Goal: Transaction & Acquisition: Purchase product/service

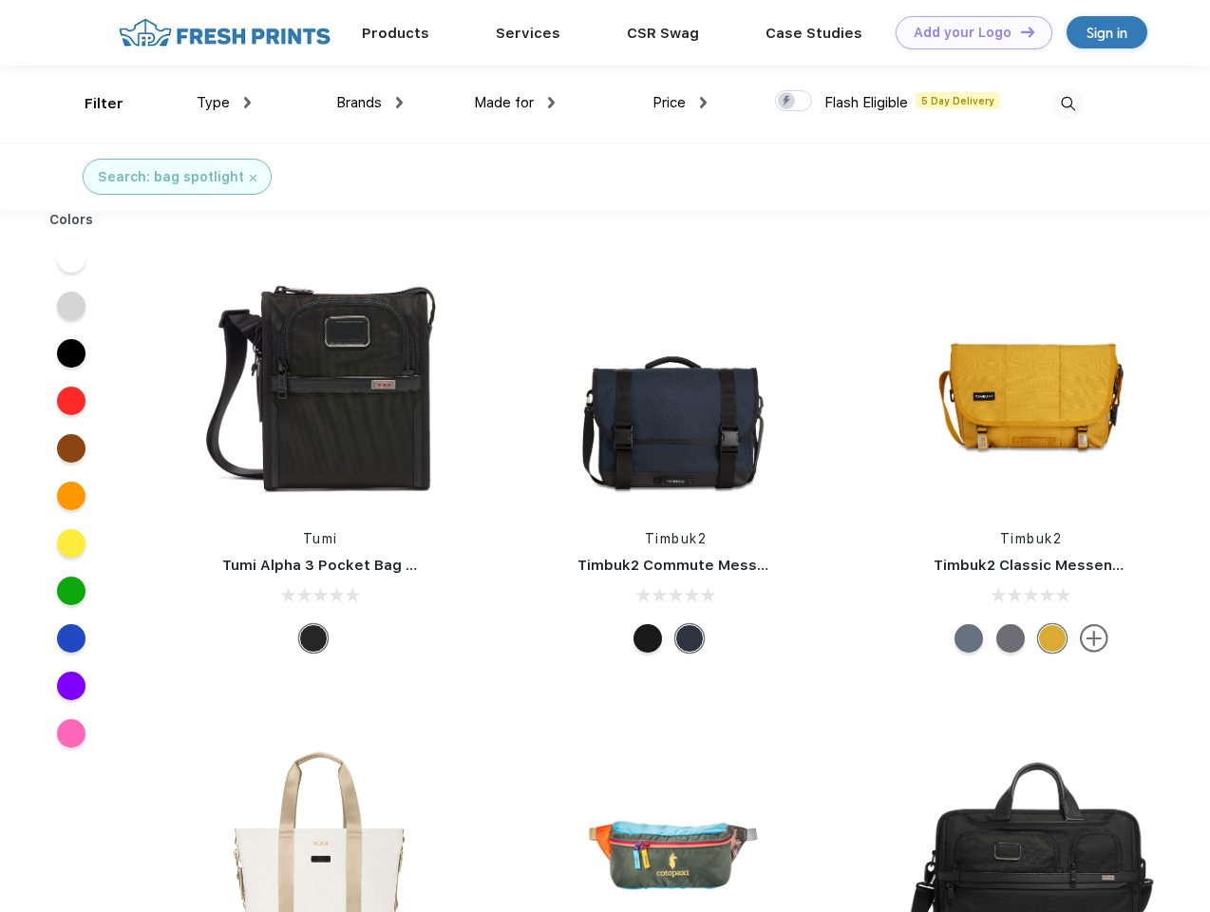
scroll to position [1, 0]
click at [967, 32] on link "Add your Logo Design Tool" at bounding box center [973, 32] width 157 height 33
click at [0, 0] on div "Design Tool" at bounding box center [0, 0] width 0 height 0
click at [1019, 31] on link "Add your Logo Design Tool" at bounding box center [973, 32] width 157 height 33
click at [91, 104] on div "Filter" at bounding box center [104, 104] width 39 height 22
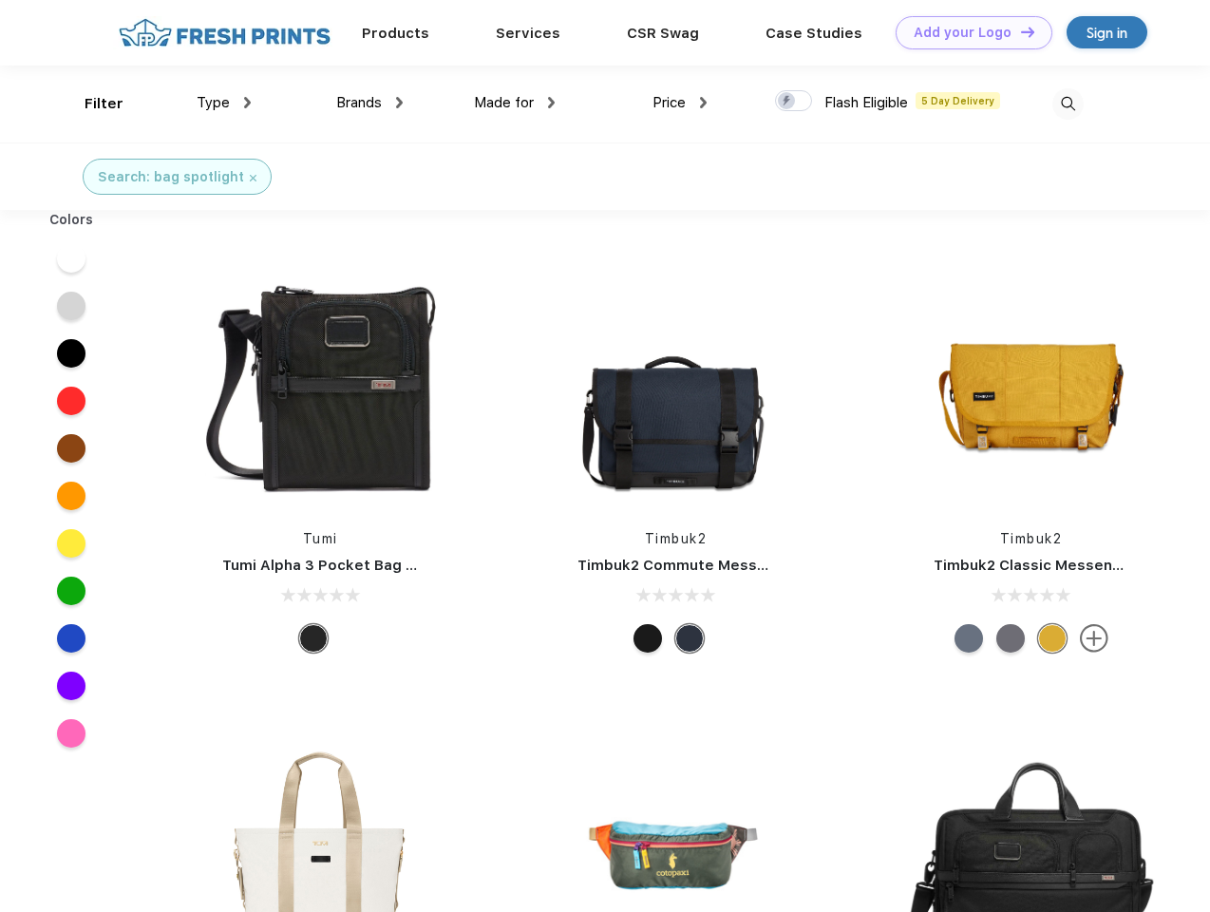
click at [224, 103] on span "Type" at bounding box center [213, 102] width 33 height 17
click at [369, 103] on span "Brands" at bounding box center [359, 102] width 46 height 17
click at [515, 103] on span "Made for" at bounding box center [504, 102] width 60 height 17
click at [680, 103] on span "Price" at bounding box center [668, 102] width 33 height 17
click at [794, 102] on div at bounding box center [793, 100] width 37 height 21
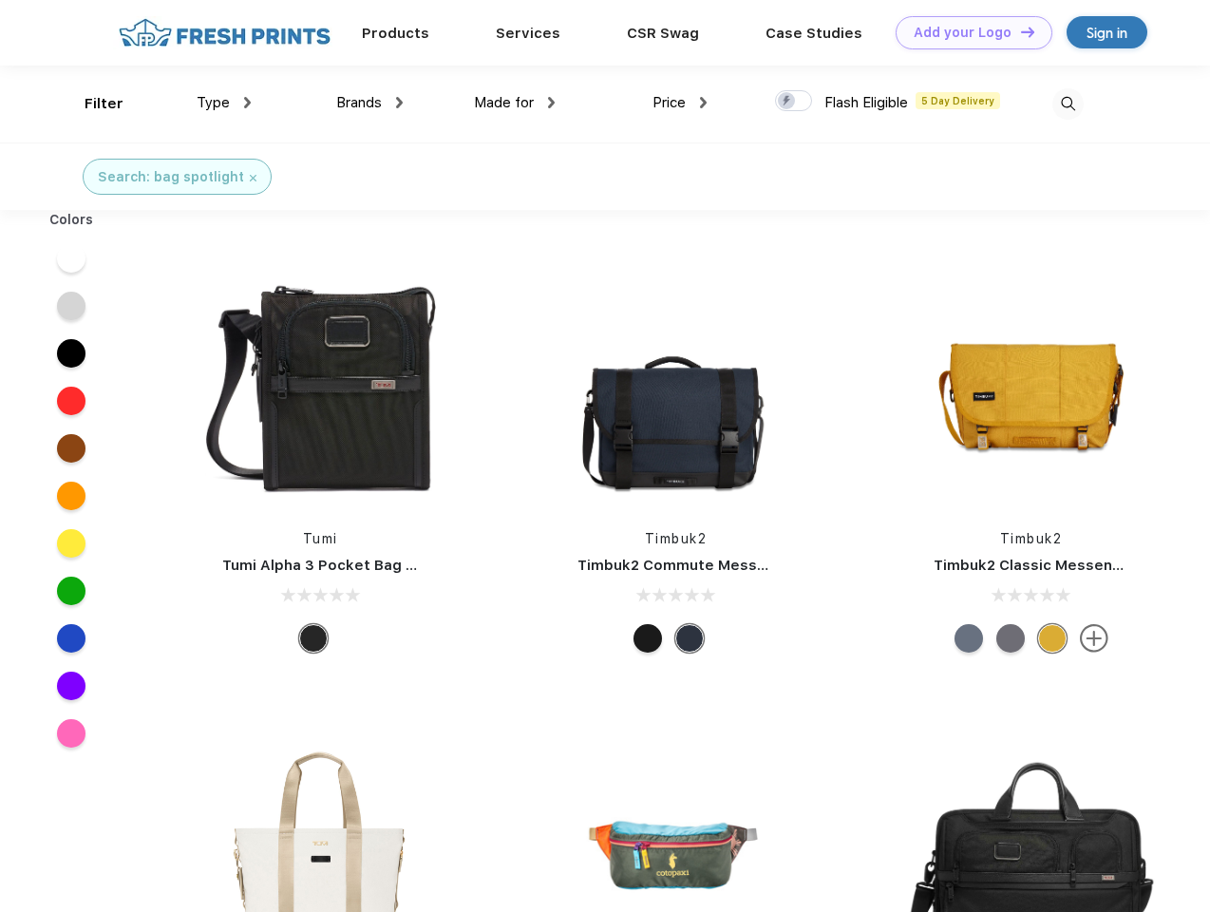
click at [787, 102] on input "checkbox" at bounding box center [781, 95] width 12 height 12
click at [1067, 104] on img at bounding box center [1067, 103] width 31 height 31
